Goal: Complete application form: Complete application form

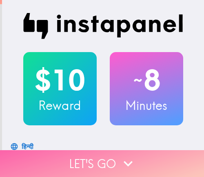
click at [149, 155] on button "Let's go" at bounding box center [102, 163] width 204 height 27
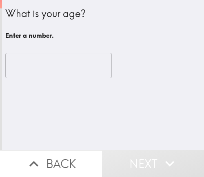
click at [39, 70] on input "number" at bounding box center [58, 65] width 106 height 25
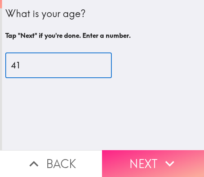
type input "41"
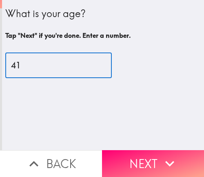
drag, startPoint x: 129, startPoint y: 157, endPoint x: 145, endPoint y: 147, distance: 18.5
click at [129, 157] on button "Next" at bounding box center [153, 163] width 102 height 27
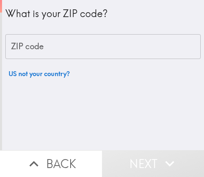
click at [94, 48] on input "ZIP code" at bounding box center [102, 46] width 195 height 25
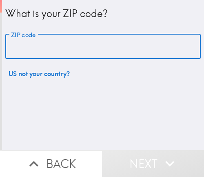
paste input "33610"
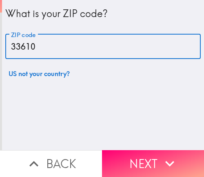
drag, startPoint x: 78, startPoint y: 43, endPoint x: 4, endPoint y: 43, distance: 74.1
click at [5, 43] on input "33610" at bounding box center [102, 46] width 195 height 25
paste input "2811"
type input "32811"
drag, startPoint x: 92, startPoint y: 50, endPoint x: 4, endPoint y: 49, distance: 88.4
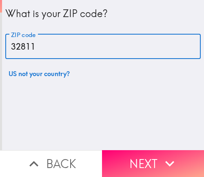
click at [5, 49] on input "32811" at bounding box center [102, 46] width 195 height 25
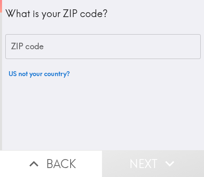
drag, startPoint x: 60, startPoint y: 46, endPoint x: 4, endPoint y: 48, distance: 55.8
click at [5, 48] on input "ZIP code" at bounding box center [102, 46] width 195 height 25
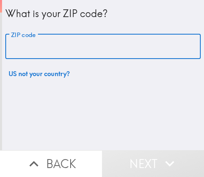
drag, startPoint x: 79, startPoint y: 47, endPoint x: 8, endPoint y: 47, distance: 70.9
click at [8, 47] on input "ZIP code" at bounding box center [102, 46] width 195 height 25
click at [85, 100] on div "What is your ZIP code? ZIP code ZIP code US not your country?" at bounding box center [103, 75] width 202 height 150
click at [72, 48] on input "ZIP code" at bounding box center [102, 46] width 195 height 25
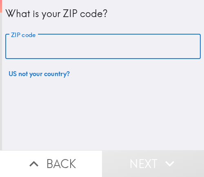
paste input "32811"
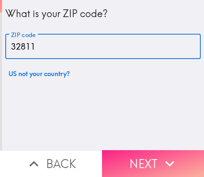
type input "32811"
click at [143, 156] on button "Next" at bounding box center [153, 163] width 102 height 27
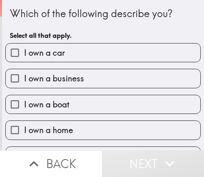
click at [100, 136] on label "I own a home" at bounding box center [103, 130] width 194 height 18
click at [24, 136] on input "I own a home" at bounding box center [15, 130] width 18 height 18
checkbox input "true"
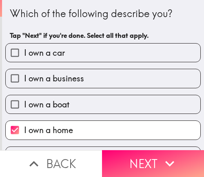
drag, startPoint x: 67, startPoint y: 82, endPoint x: 70, endPoint y: 91, distance: 9.7
click at [67, 82] on span "I own a business" at bounding box center [54, 78] width 60 height 11
click at [24, 82] on input "I own a business" at bounding box center [15, 78] width 18 height 18
checkbox input "true"
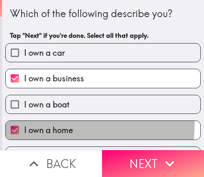
click at [66, 125] on span "I own a home" at bounding box center [48, 130] width 49 height 11
click at [24, 125] on input "I own a home" at bounding box center [15, 130] width 18 height 18
checkbox input "false"
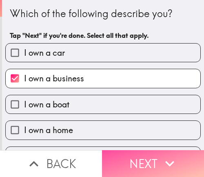
click at [146, 158] on button "Next" at bounding box center [153, 163] width 102 height 27
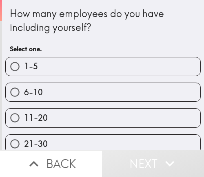
drag, startPoint x: 144, startPoint y: 120, endPoint x: 152, endPoint y: 124, distance: 8.4
click at [144, 120] on label "11-20" at bounding box center [103, 118] width 194 height 18
click at [24, 120] on input "11-20" at bounding box center [15, 118] width 18 height 18
radio input "true"
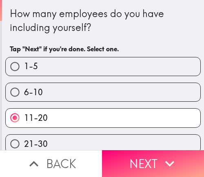
click at [134, 136] on label "21-30" at bounding box center [103, 144] width 194 height 18
click at [24, 136] on input "21-30" at bounding box center [15, 144] width 18 height 18
radio input "true"
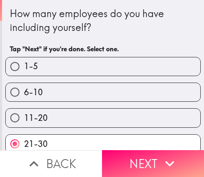
scroll to position [10, 0]
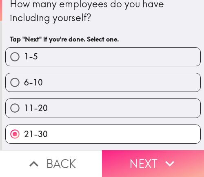
click at [123, 152] on button "Next" at bounding box center [153, 163] width 102 height 27
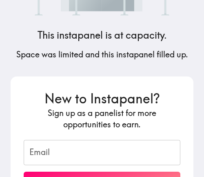
scroll to position [165, 0]
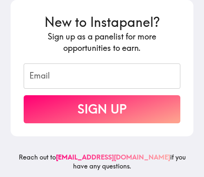
click at [133, 53] on form "New to Instapanel? Sign up as a panelist for more opportunities to earn. Email …" at bounding box center [102, 68] width 156 height 110
click at [151, 153] on h6 "Reach out to [EMAIL_ADDRESS][DOMAIN_NAME] if you have any questions." at bounding box center [102, 165] width 182 height 25
click at [85, 68] on input "Email" at bounding box center [102, 76] width 156 height 25
click at [146, 153] on h6 "Reach out to [EMAIL_ADDRESS][DOMAIN_NAME] if you have any questions." at bounding box center [102, 165] width 182 height 25
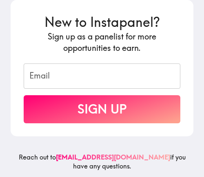
click at [155, 128] on div "New to Instapanel? Sign up as a panelist for more opportunities to earn. Email …" at bounding box center [102, 68] width 182 height 136
